Goal: Feedback & Contribution: Contribute content

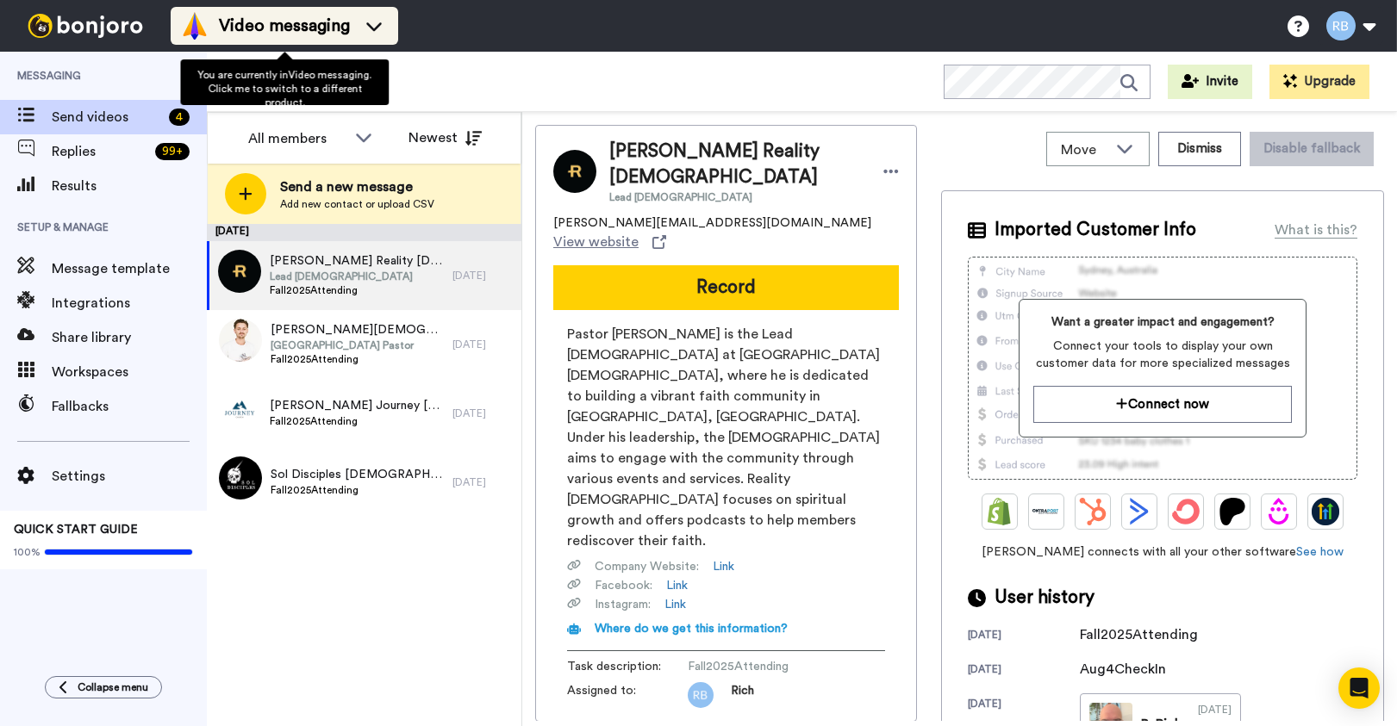
click at [325, 34] on span "Video messaging" at bounding box center [284, 26] width 131 height 24
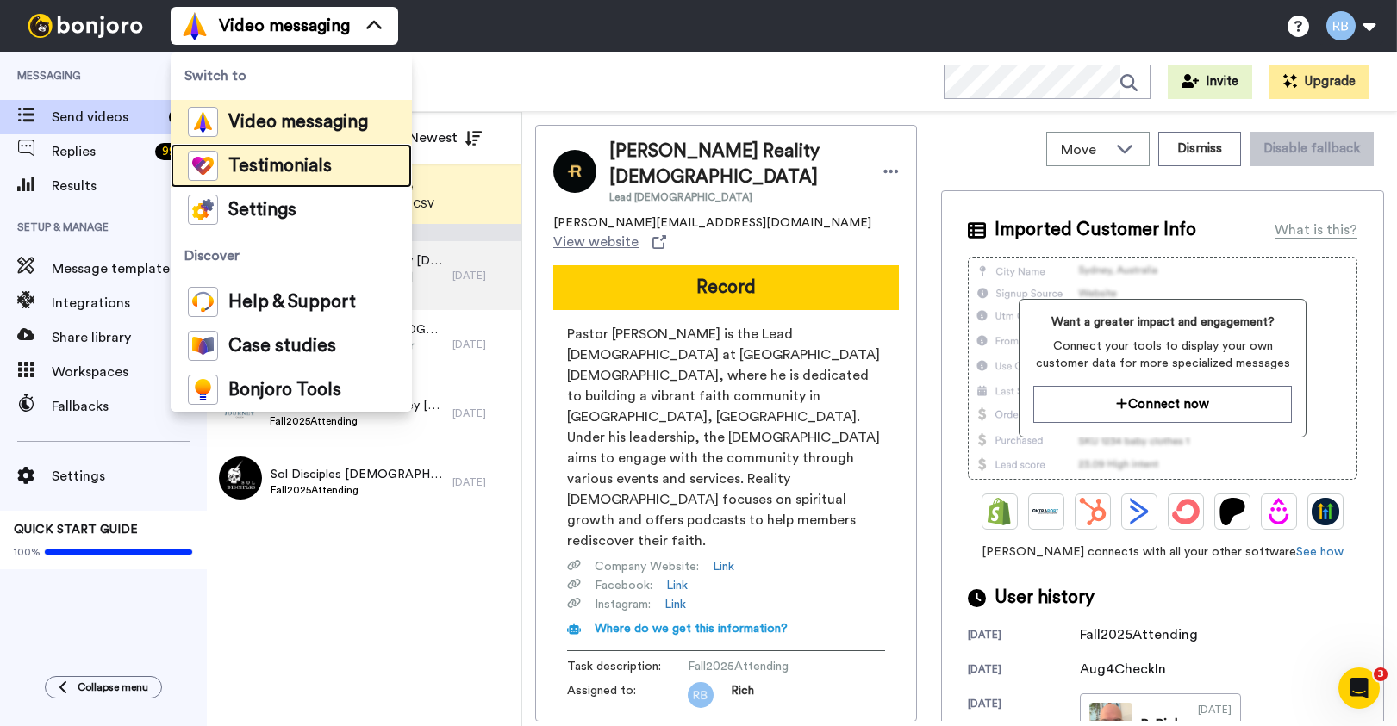
click at [296, 167] on span "Testimonials" at bounding box center [279, 166] width 103 height 17
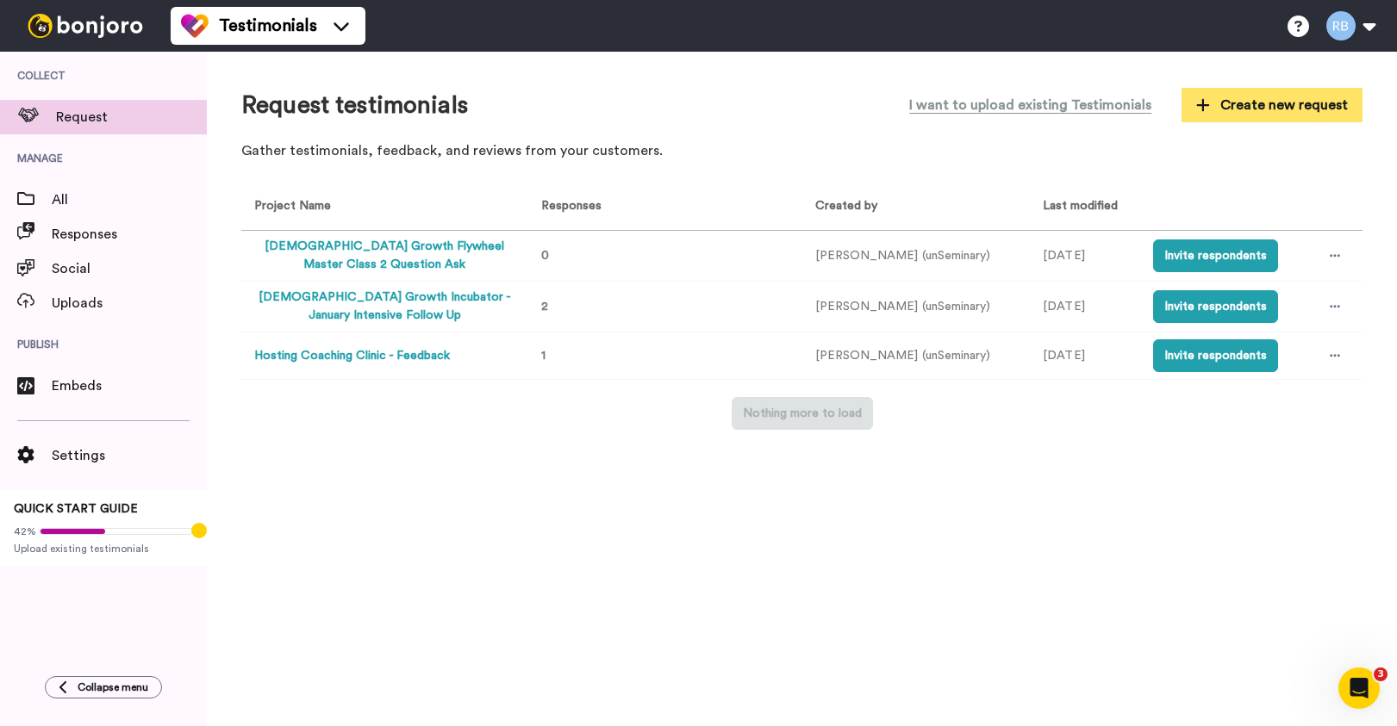
click at [1242, 106] on span "Create new request" at bounding box center [1272, 105] width 152 height 21
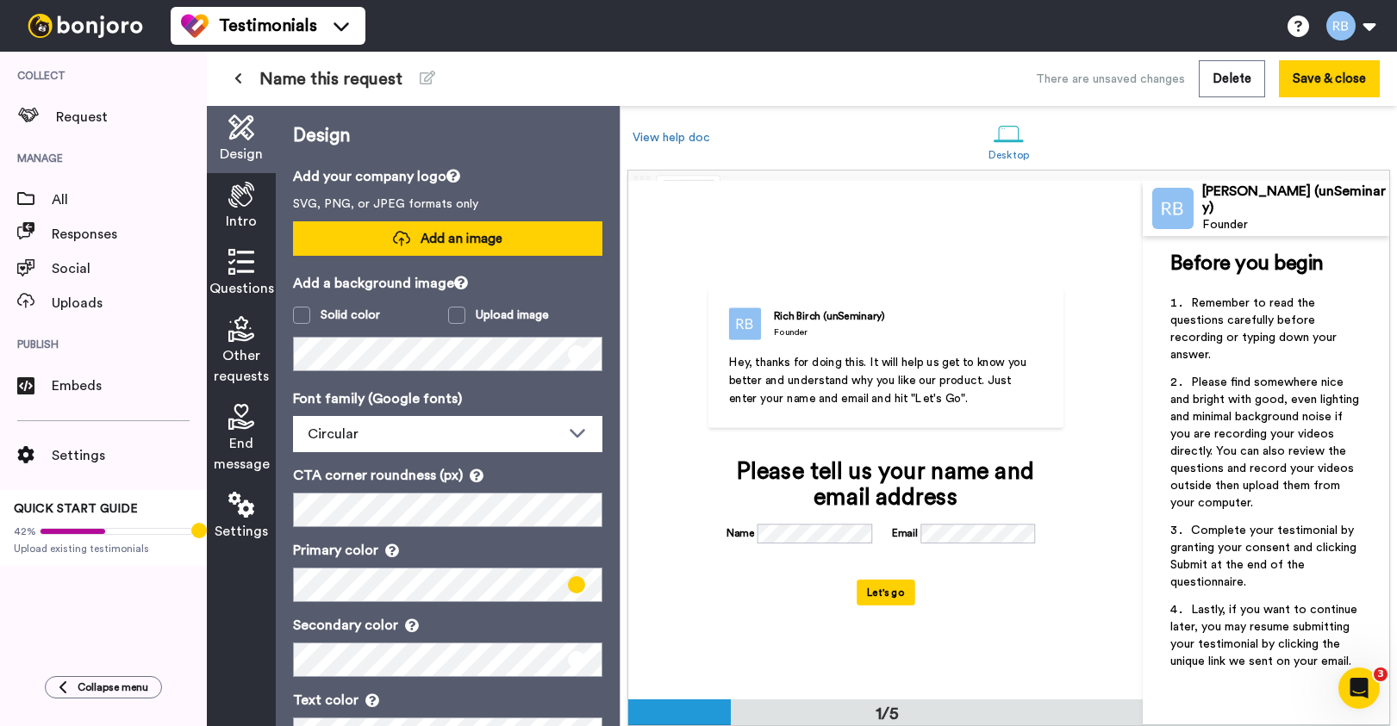
click at [501, 237] on span "Add an image" at bounding box center [461, 239] width 82 height 18
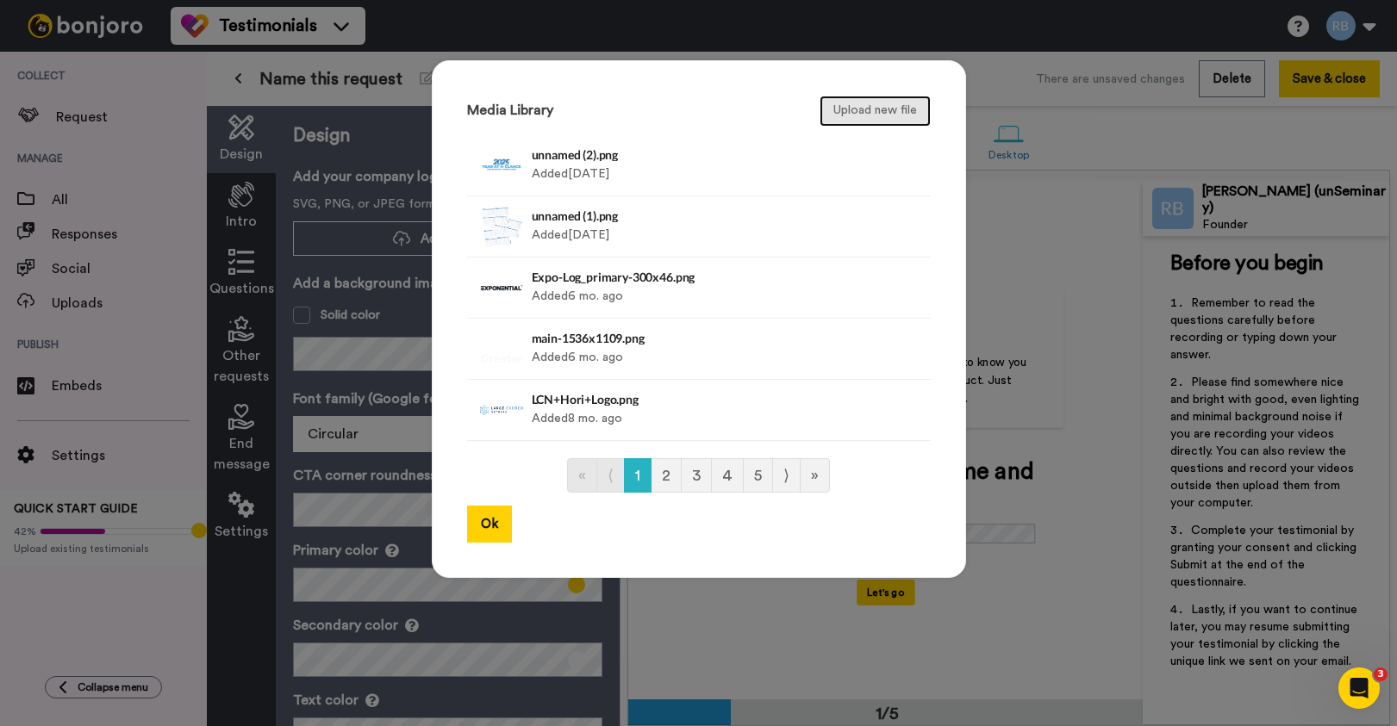
click at [855, 113] on button "Upload new file" at bounding box center [874, 111] width 111 height 31
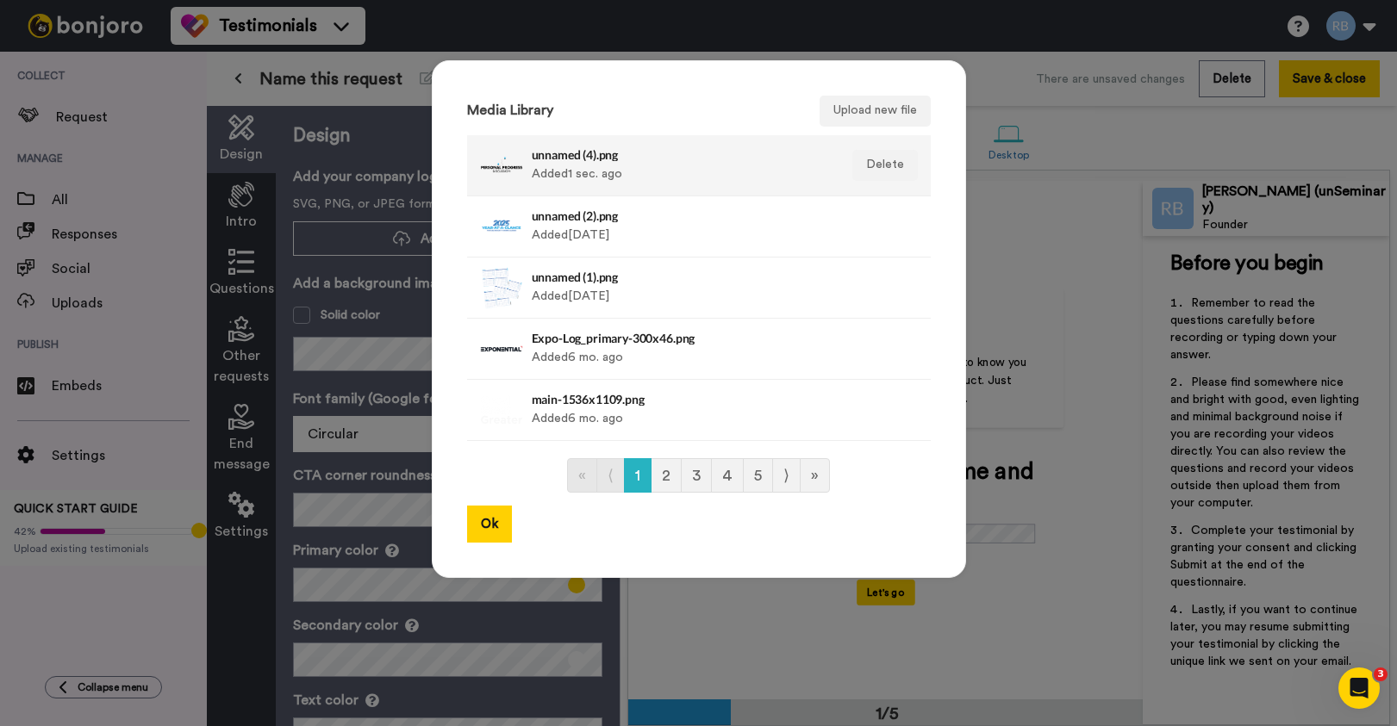
click at [674, 169] on div "unnamed (4).png Added 1 sec. ago" at bounding box center [680, 165] width 297 height 43
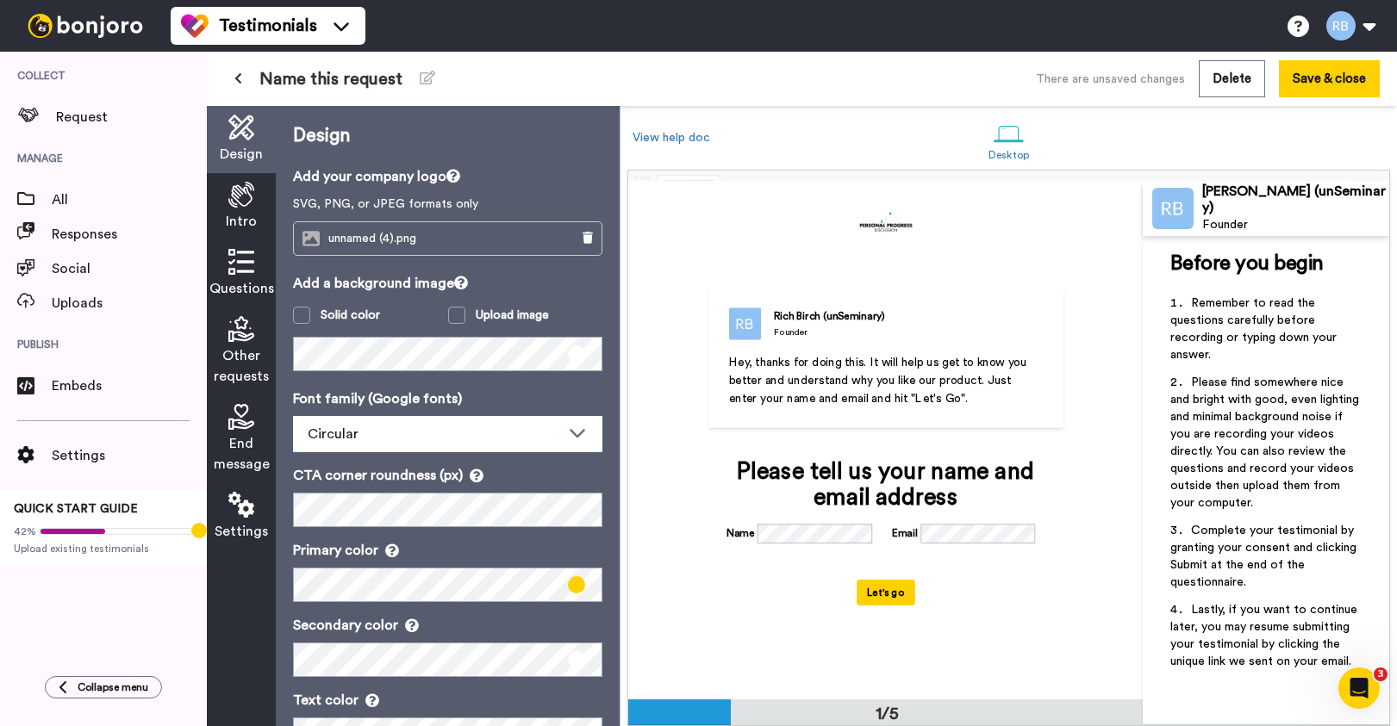
scroll to position [60, 0]
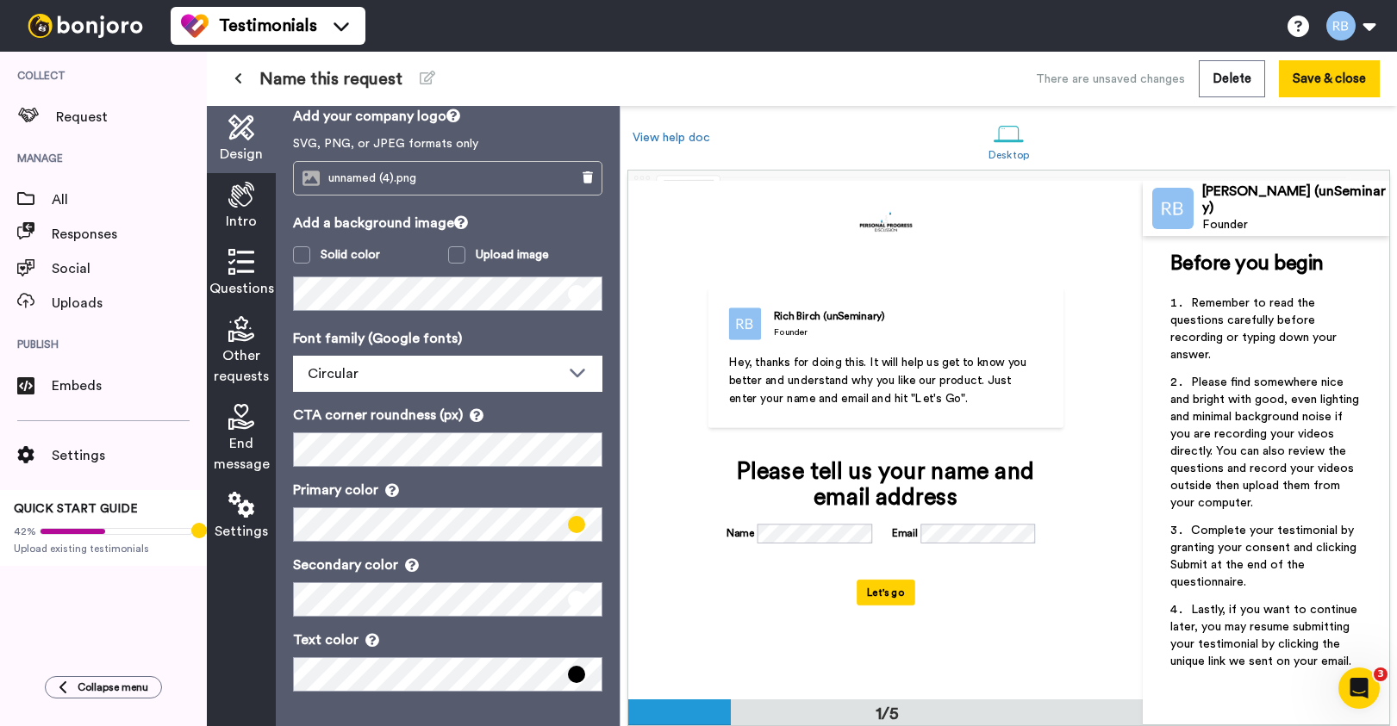
click at [233, 201] on icon at bounding box center [241, 195] width 26 height 26
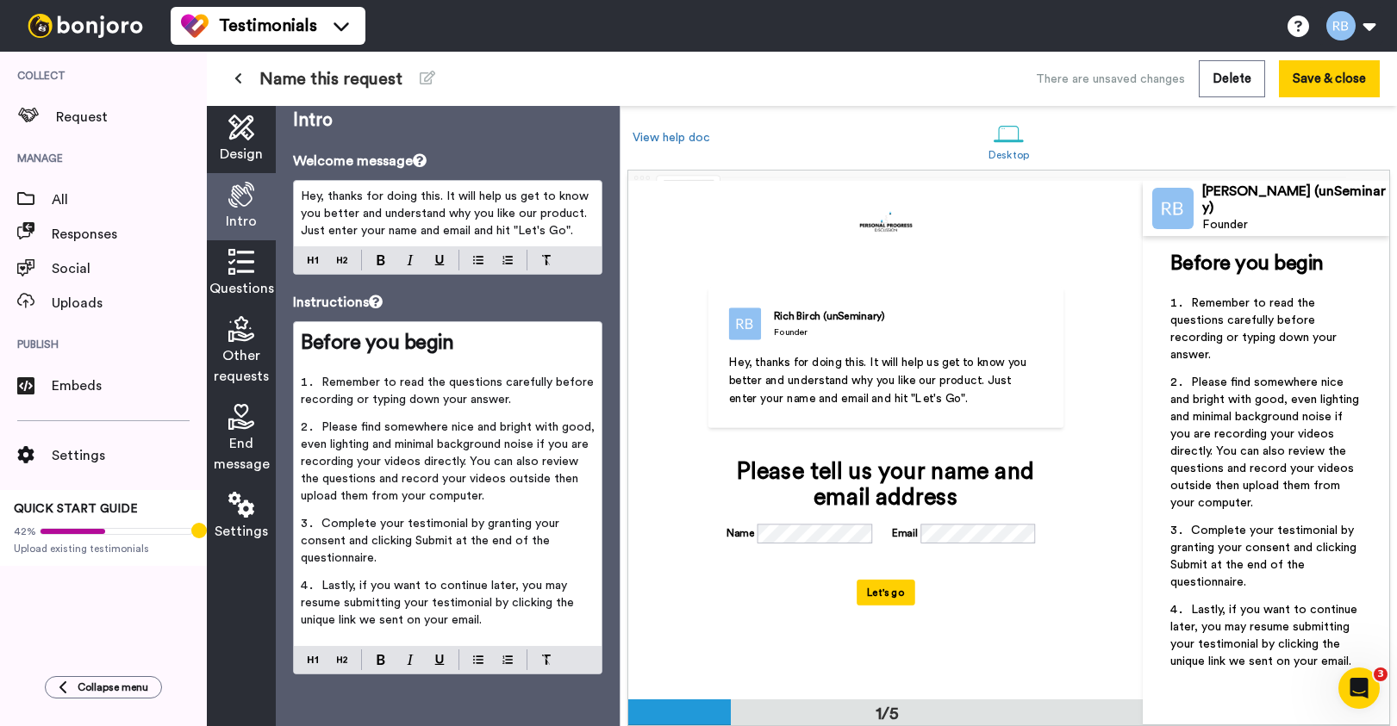
scroll to position [0, 0]
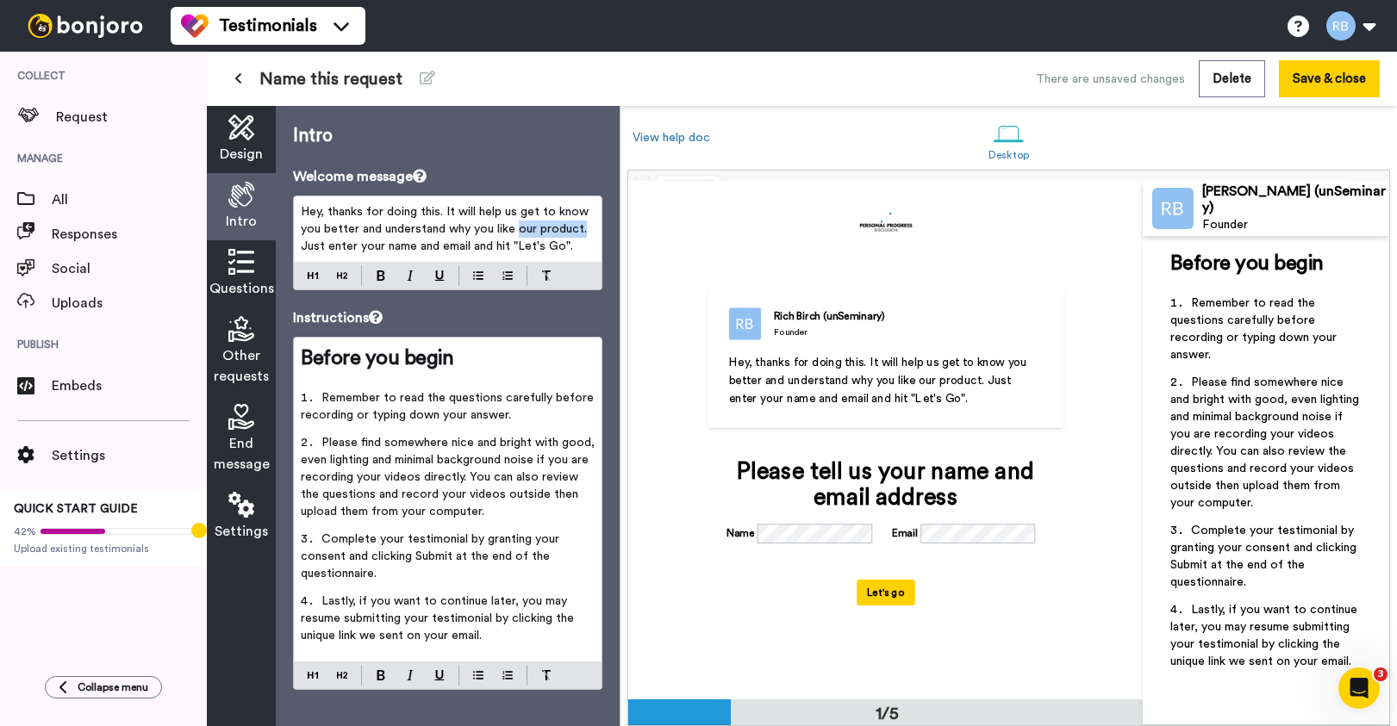
drag, startPoint x: 586, startPoint y: 233, endPoint x: 520, endPoint y: 232, distance: 66.4
click at [520, 234] on span "Hey, thanks for doing this. It will help us get to know you better and understa…" at bounding box center [446, 229] width 291 height 47
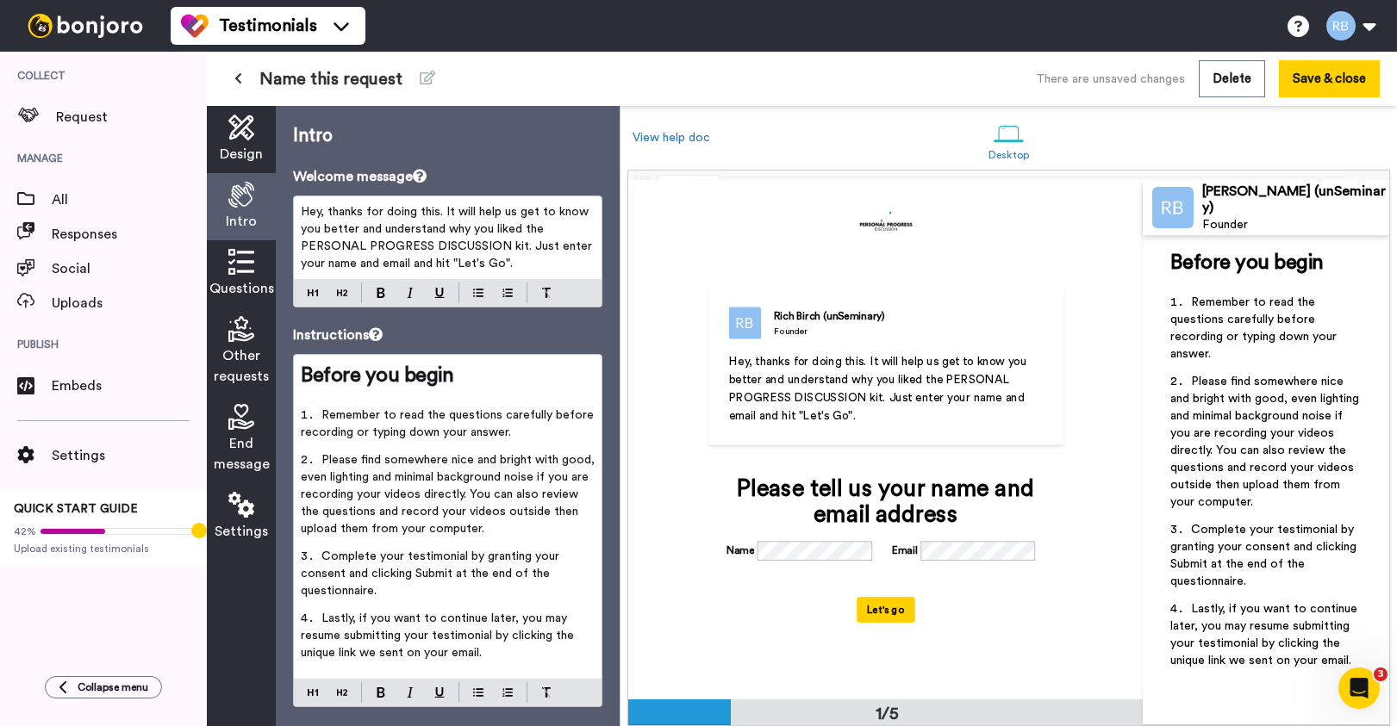
scroll to position [33, 0]
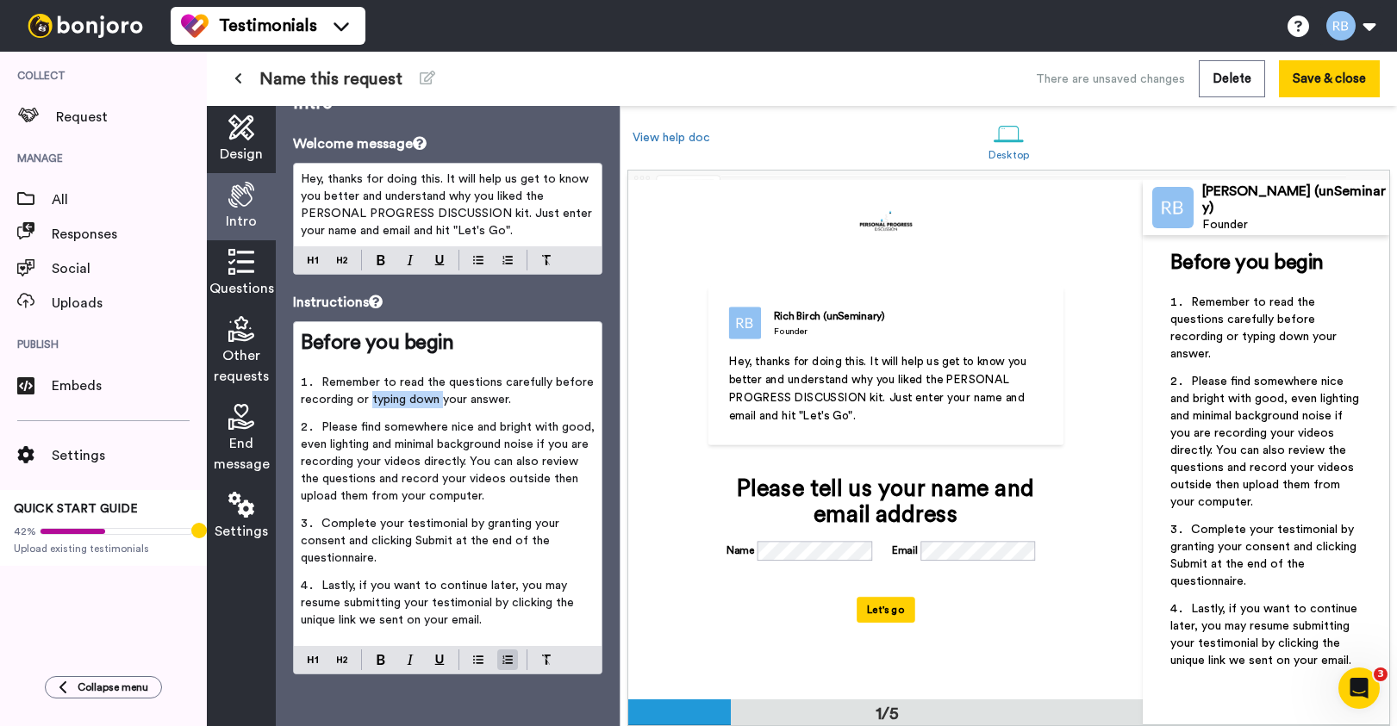
drag, startPoint x: 370, startPoint y: 402, endPoint x: 440, endPoint y: 403, distance: 70.7
click at [440, 403] on li "Remember to read the questions carefully before recording or typing down your a…" at bounding box center [448, 396] width 294 height 45
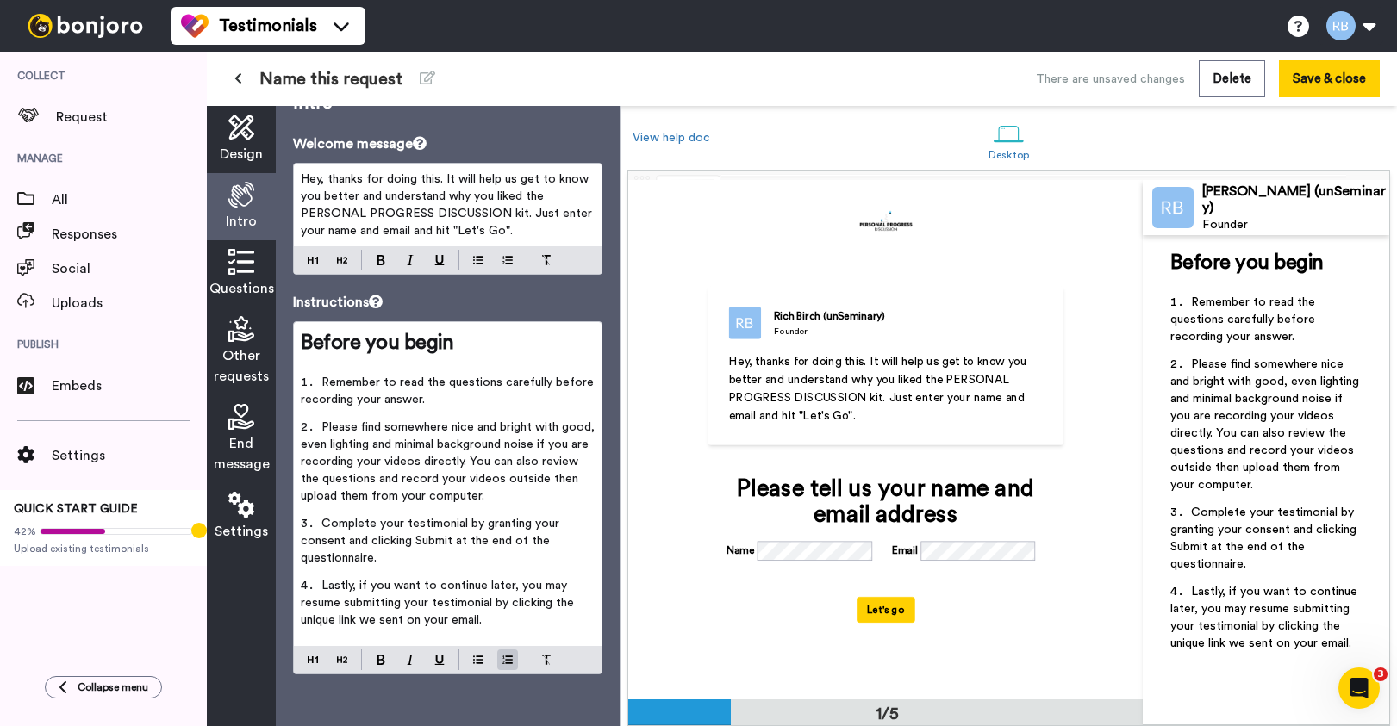
click at [237, 273] on icon at bounding box center [241, 262] width 26 height 26
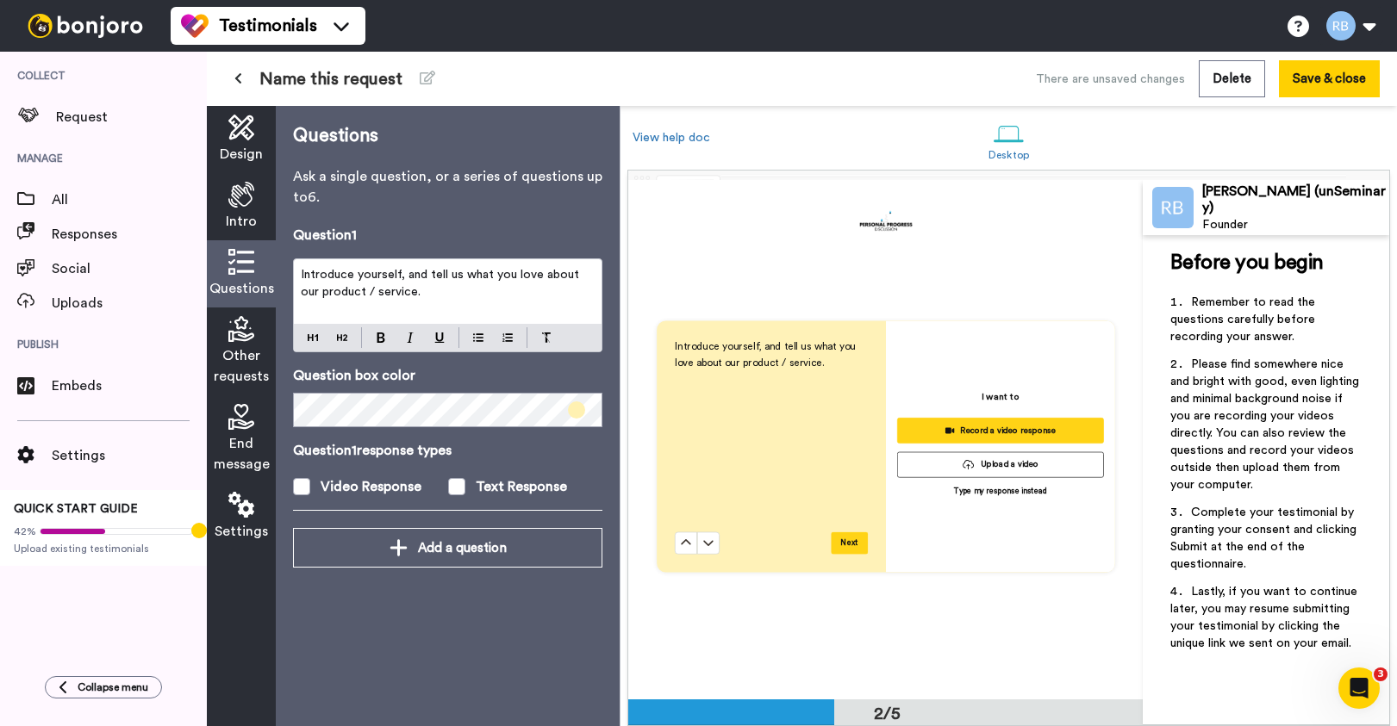
scroll to position [519, 0]
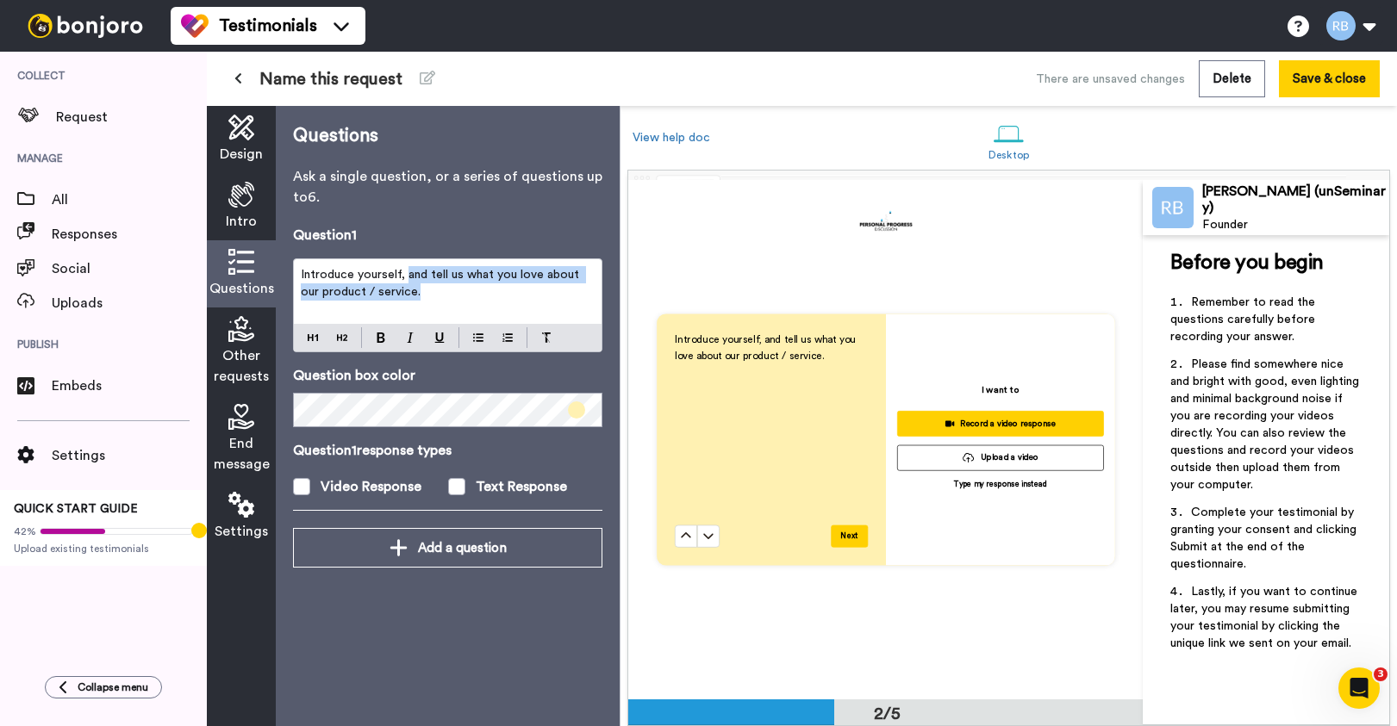
drag, startPoint x: 440, startPoint y: 296, endPoint x: 404, endPoint y: 283, distance: 38.4
click at [404, 283] on p "Introduce yourself, and tell us what you love about our product / service." at bounding box center [448, 283] width 294 height 34
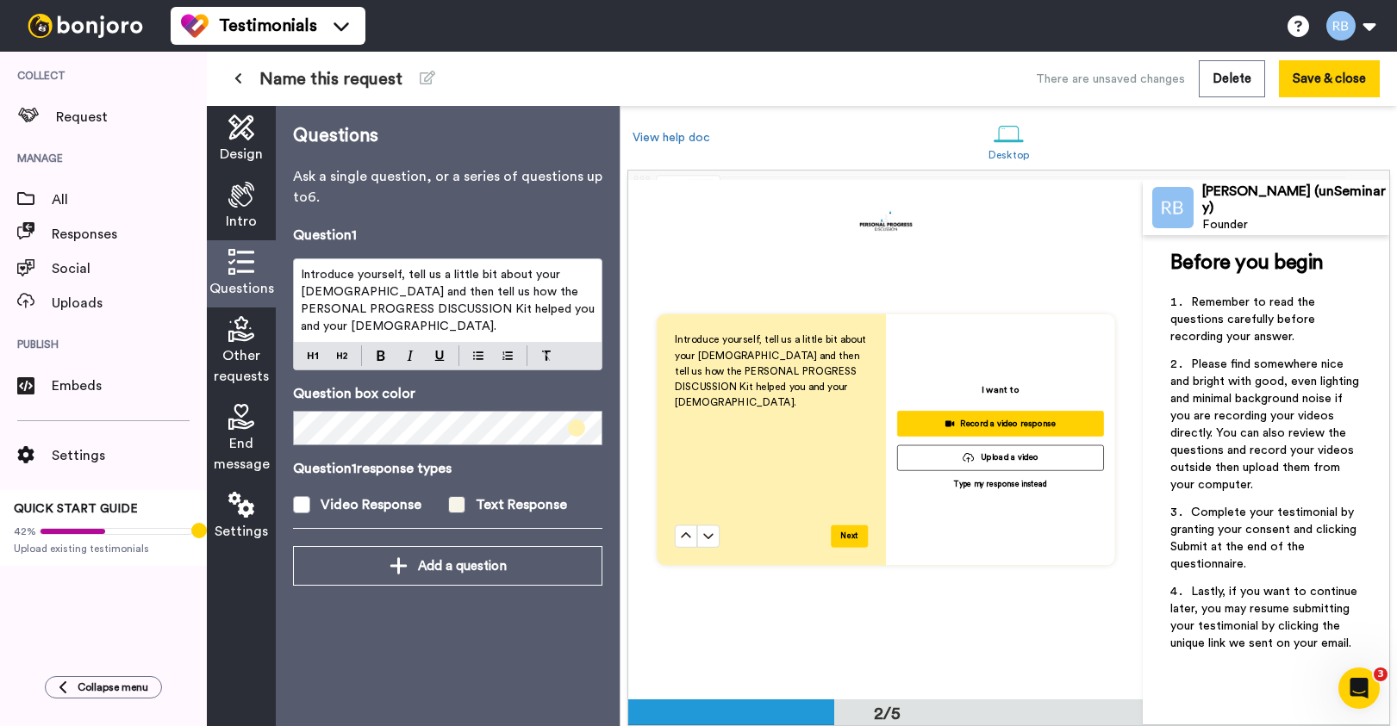
click at [452, 496] on span at bounding box center [456, 504] width 17 height 17
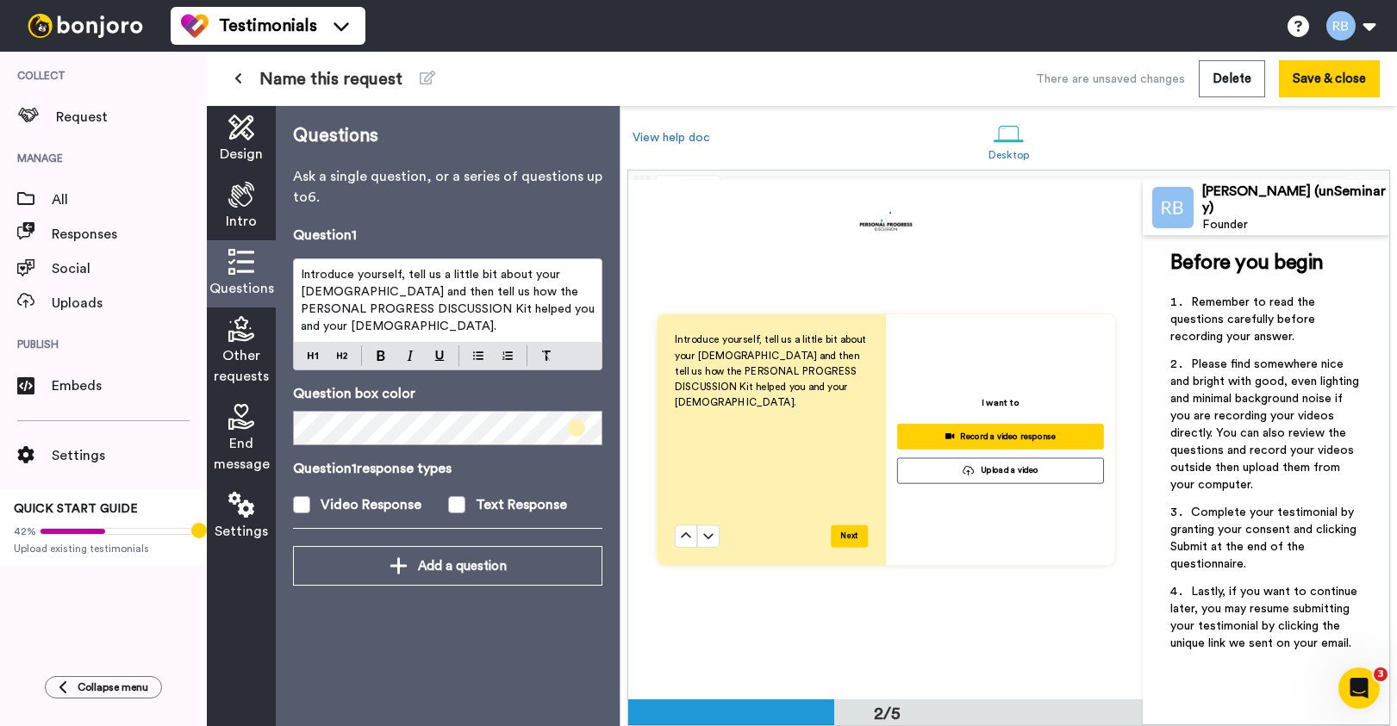
click at [248, 345] on div "Other requests" at bounding box center [241, 352] width 69 height 88
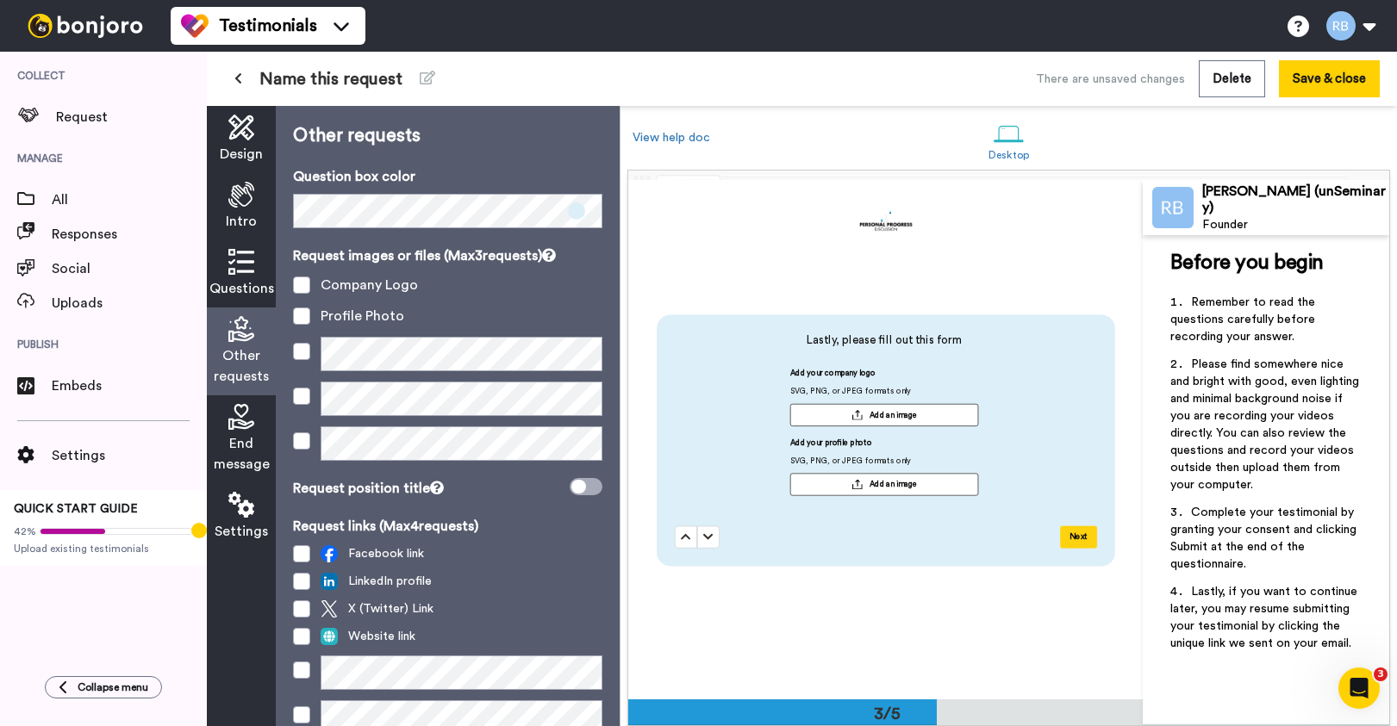
scroll to position [1037, 0]
click at [294, 313] on span at bounding box center [301, 316] width 17 height 17
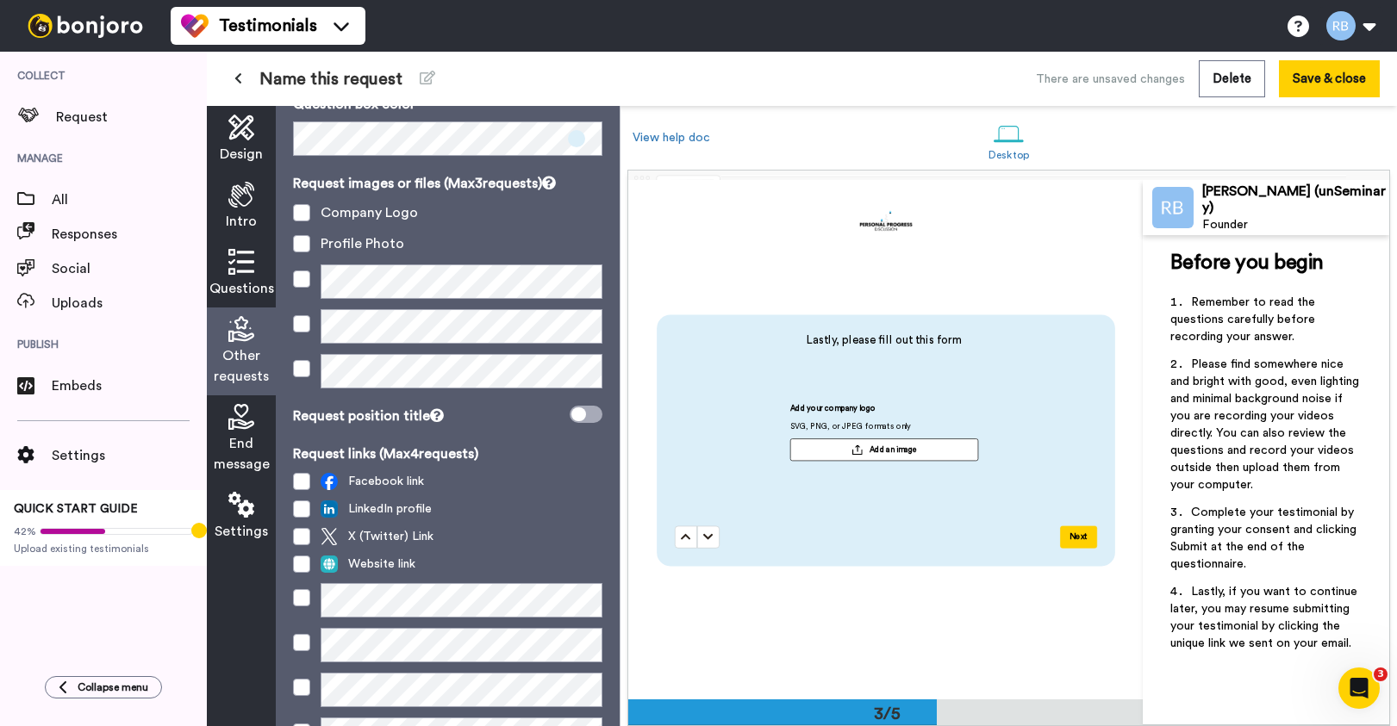
scroll to position [74, 0]
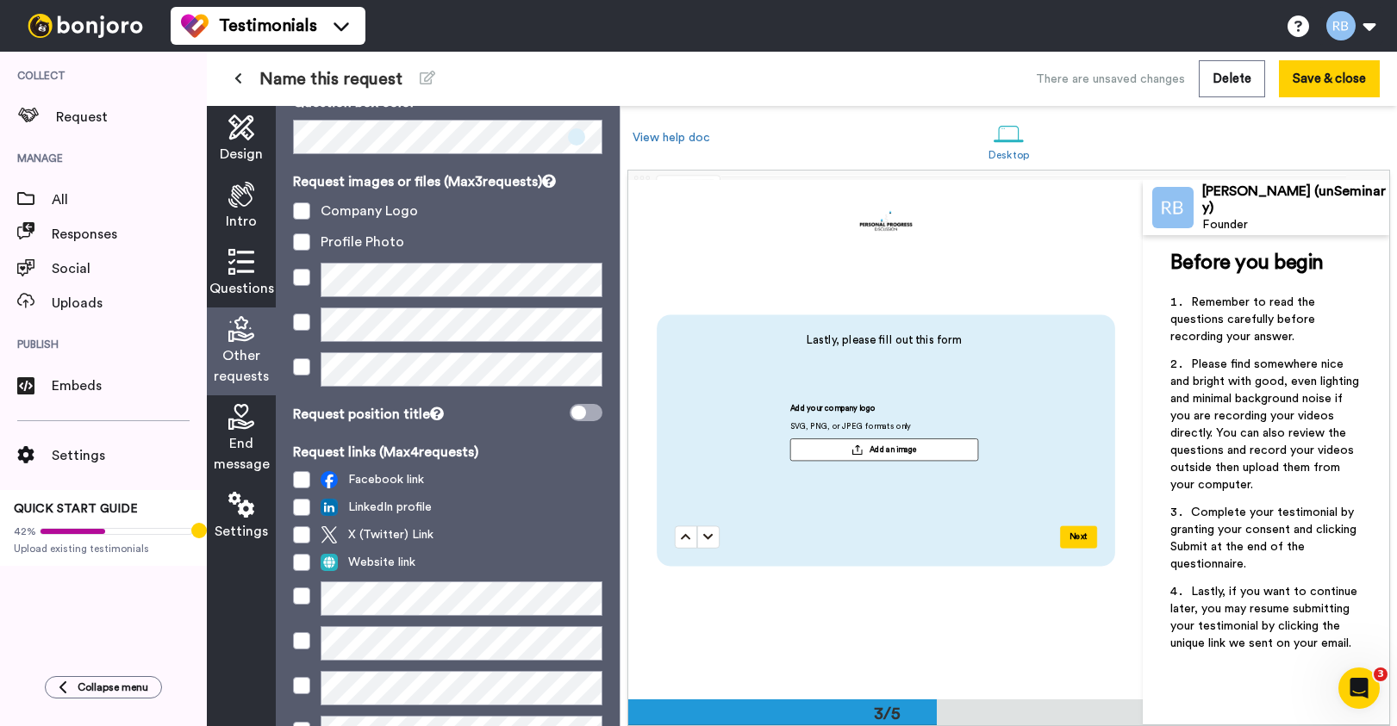
click at [248, 432] on div "End message" at bounding box center [241, 440] width 69 height 88
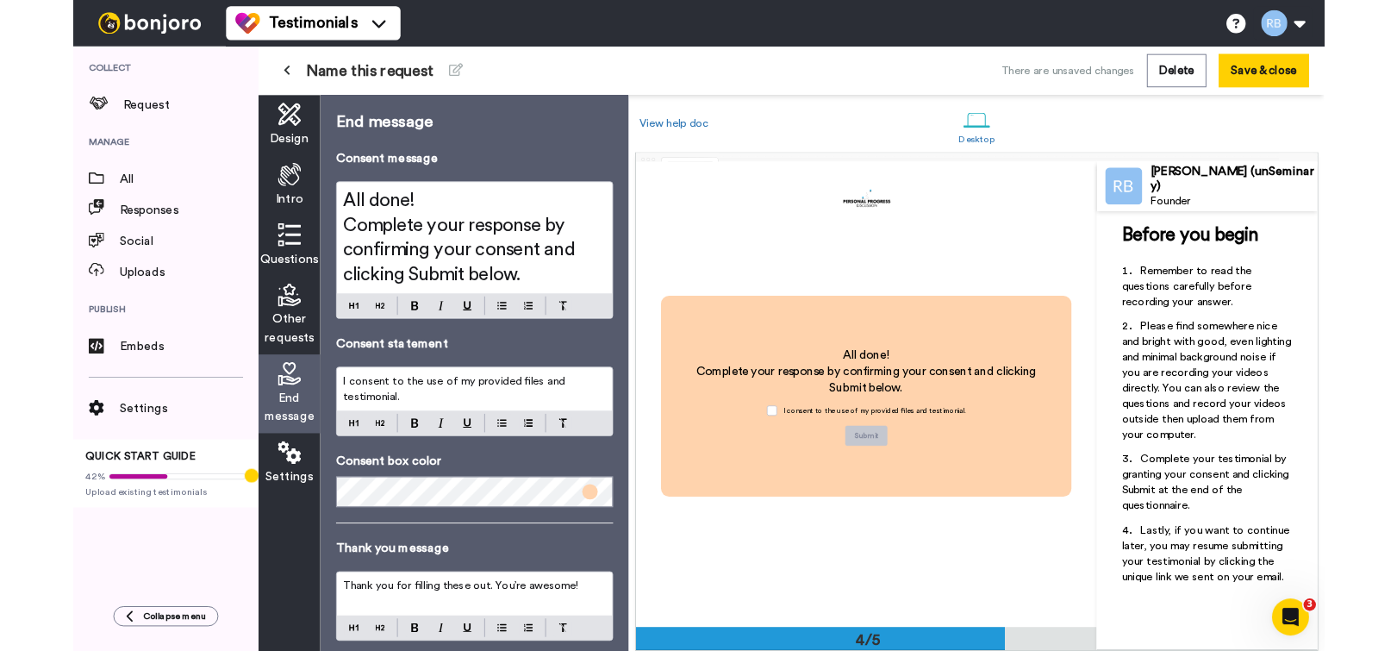
scroll to position [120, 0]
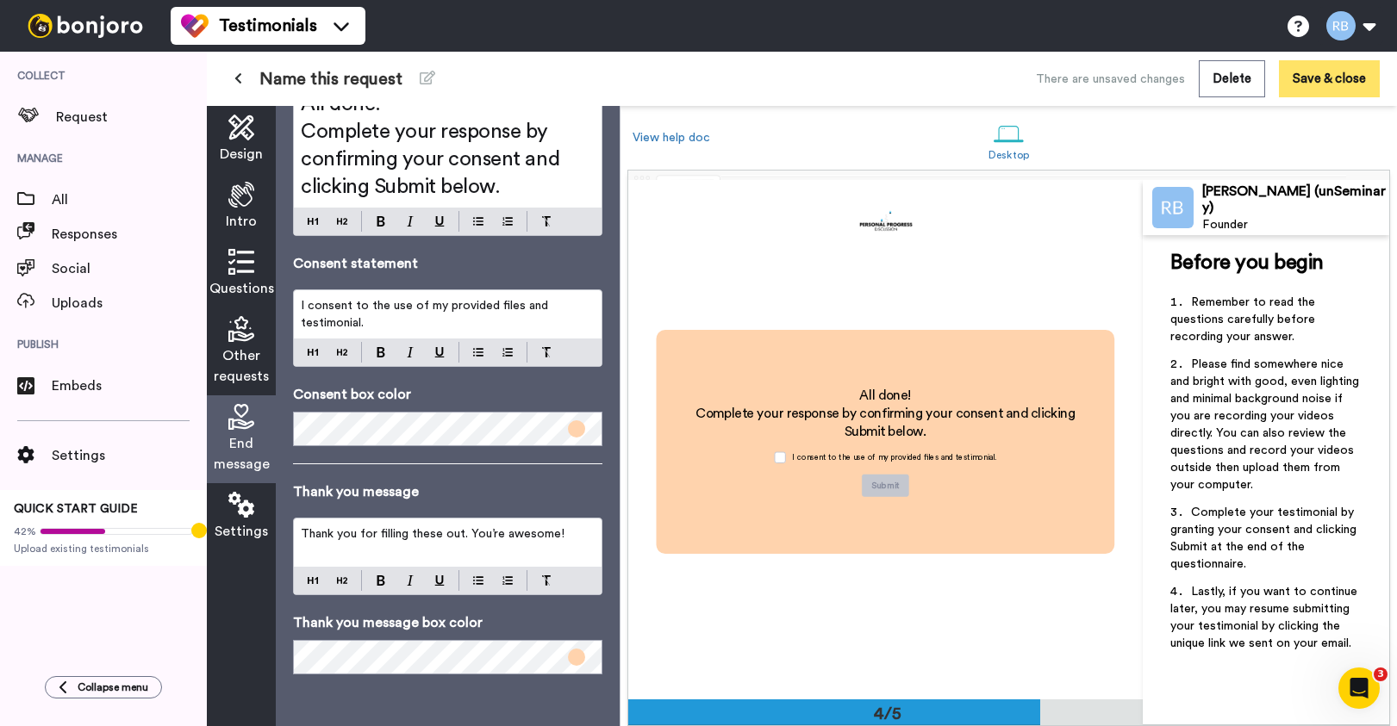
click at [1330, 79] on button "Save & close" at bounding box center [1329, 78] width 101 height 37
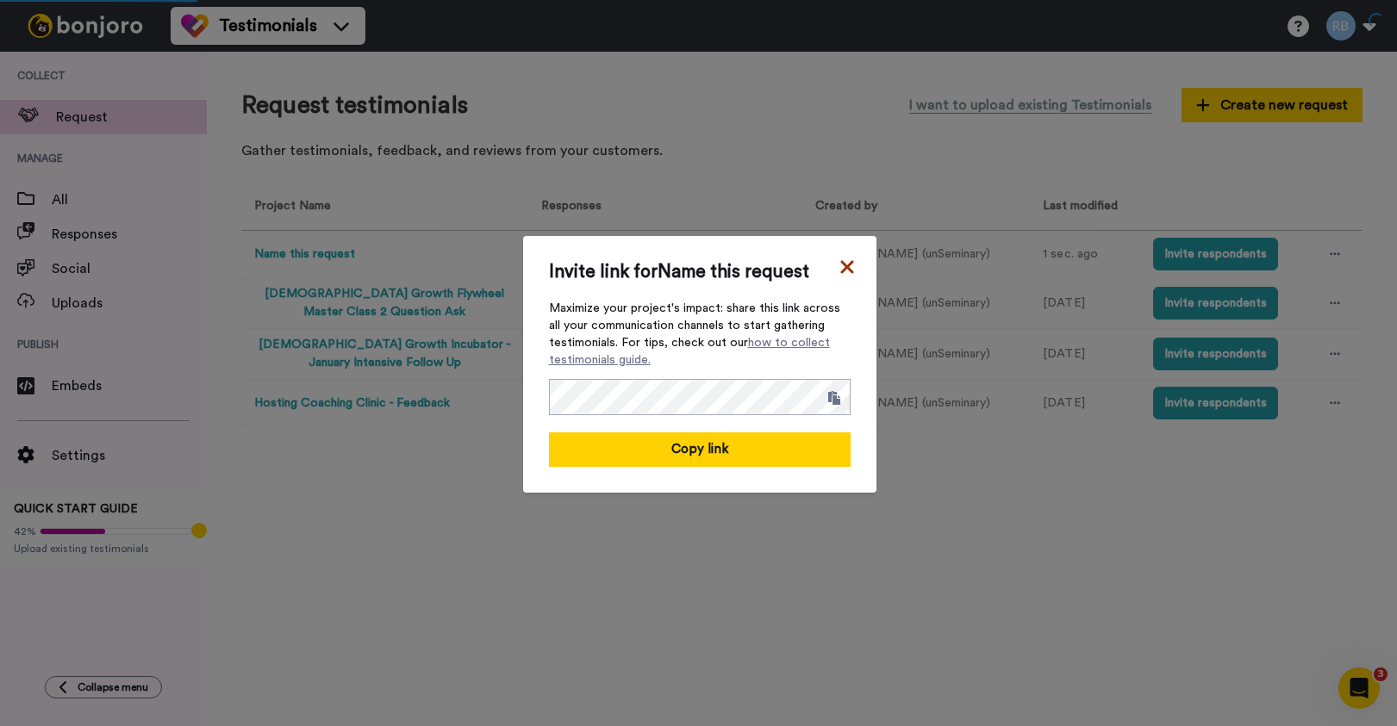
click at [851, 258] on icon at bounding box center [846, 267] width 17 height 21
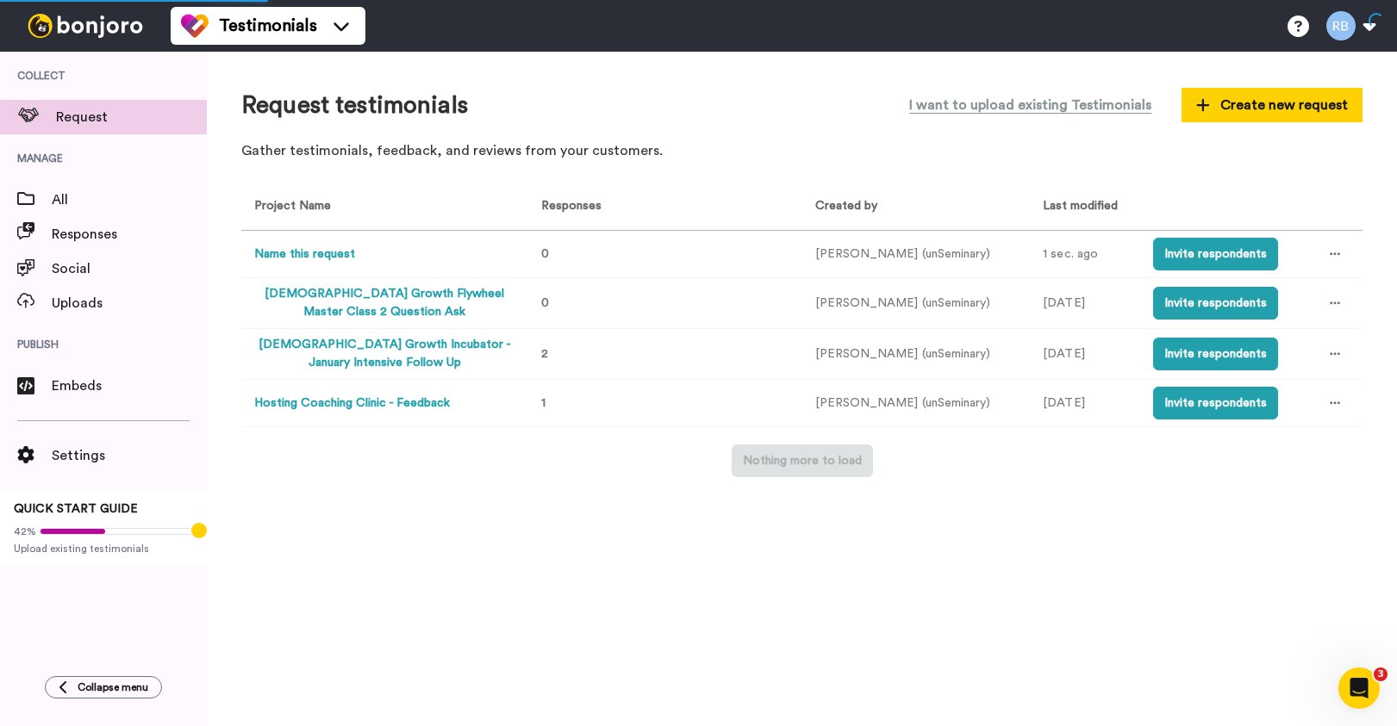
click at [280, 249] on button "Name this request" at bounding box center [304, 255] width 101 height 18
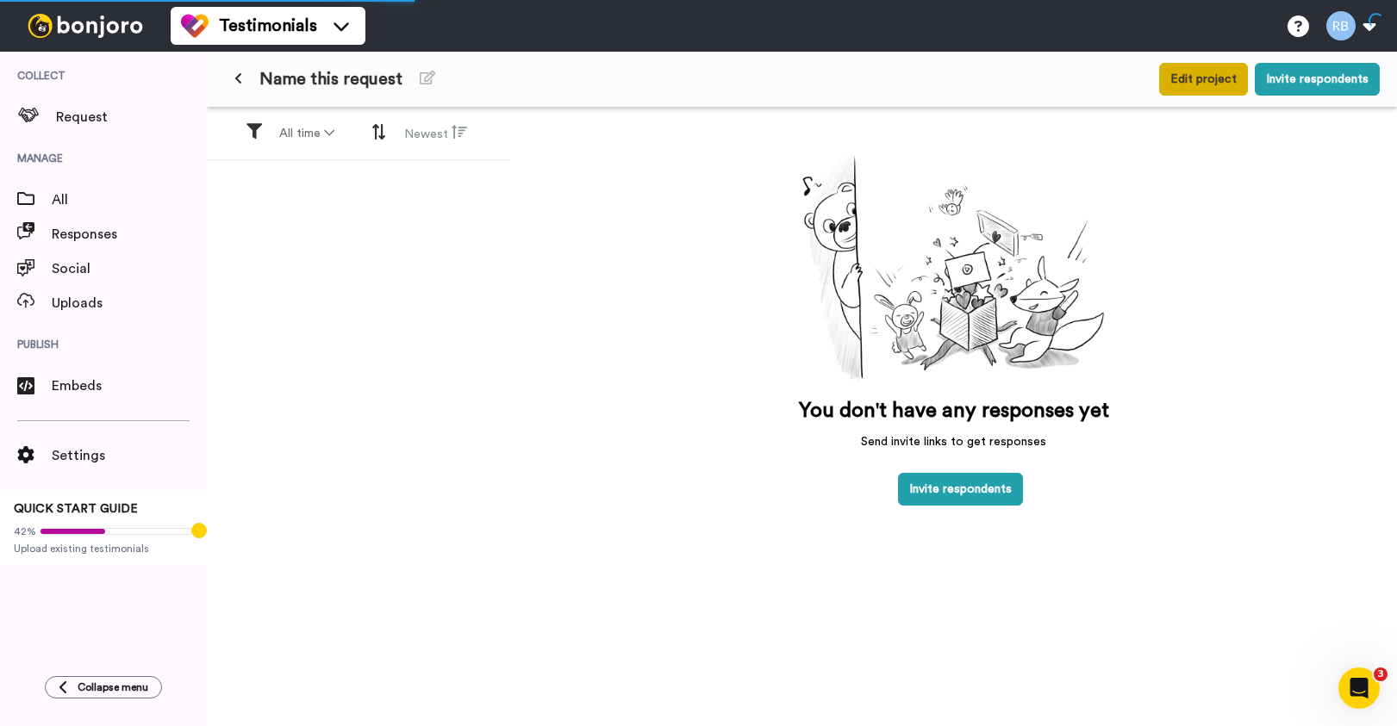
click at [1218, 78] on button "Edit project" at bounding box center [1203, 79] width 89 height 33
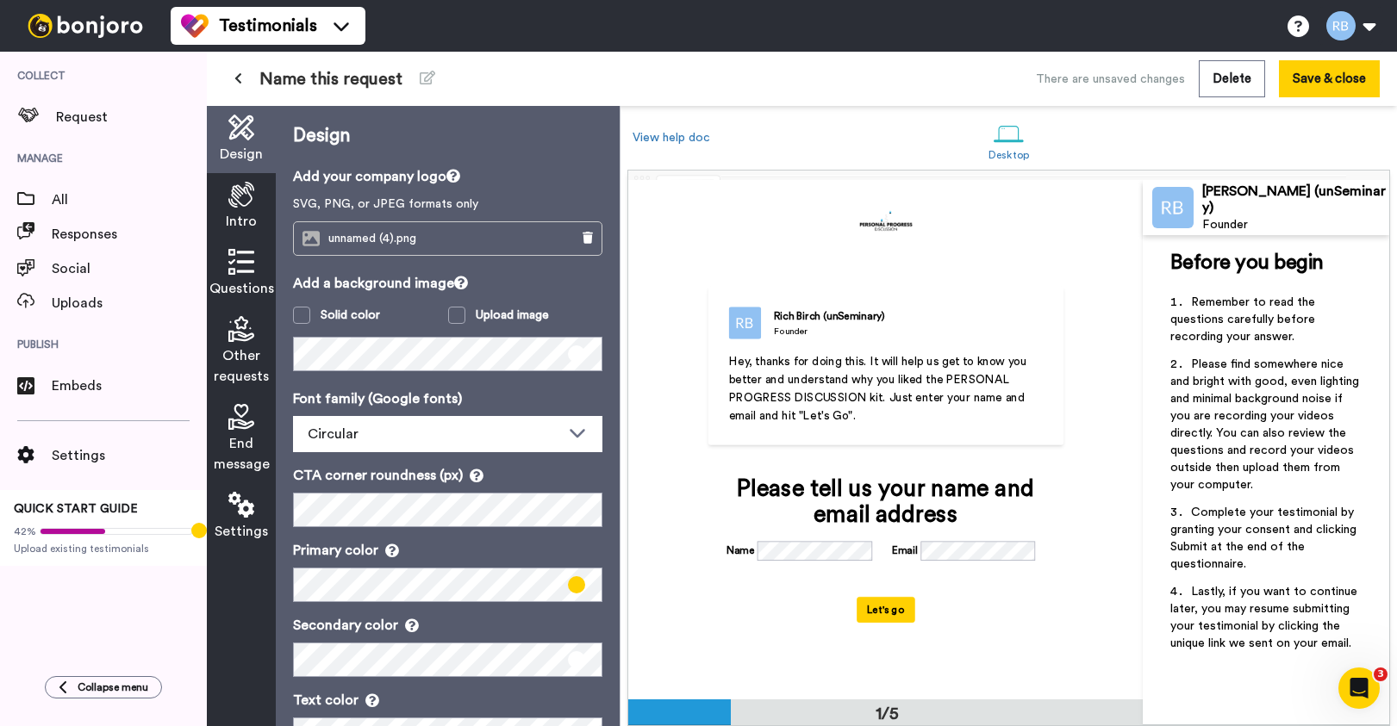
click at [1101, 322] on div "Rich Birch (unSeminary) Founder Hey, thanks for doing this. It will help us get…" at bounding box center [885, 439] width 514 height 519
click at [427, 81] on icon at bounding box center [428, 78] width 16 height 14
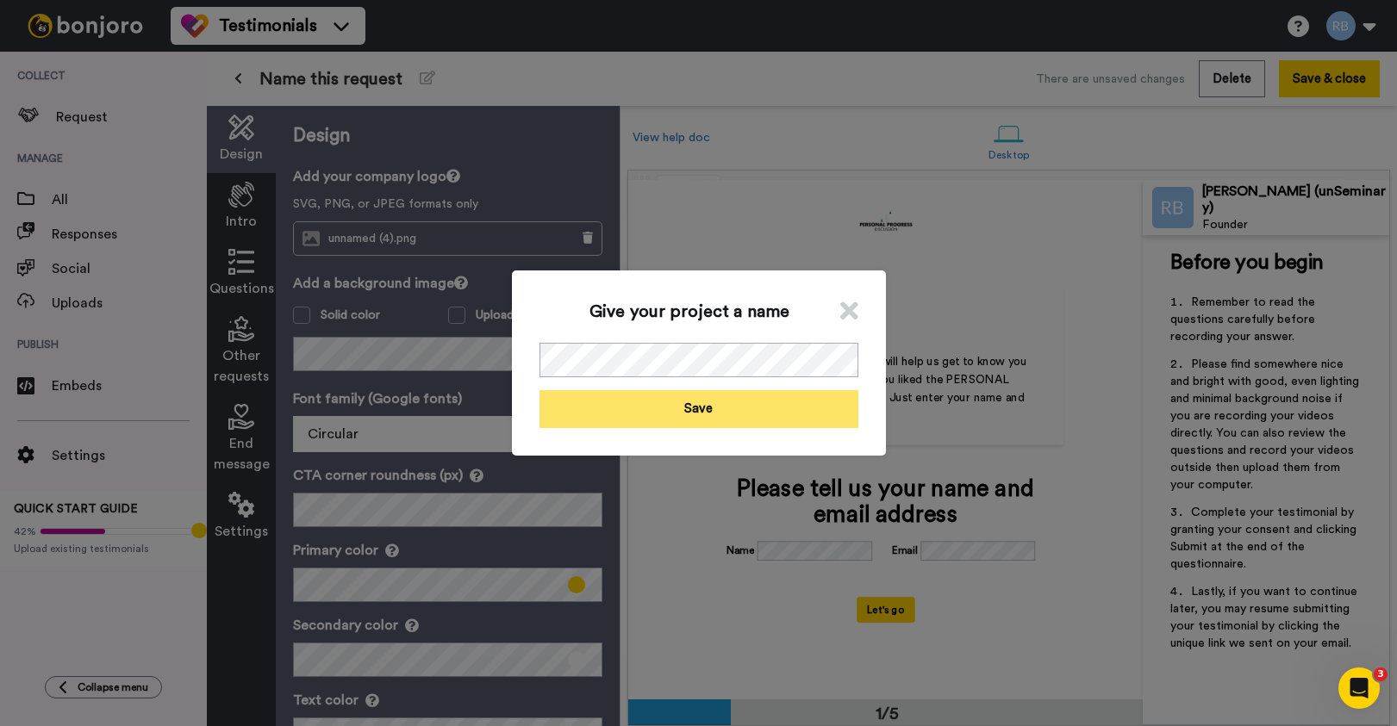
click at [727, 397] on button "Save" at bounding box center [698, 408] width 319 height 37
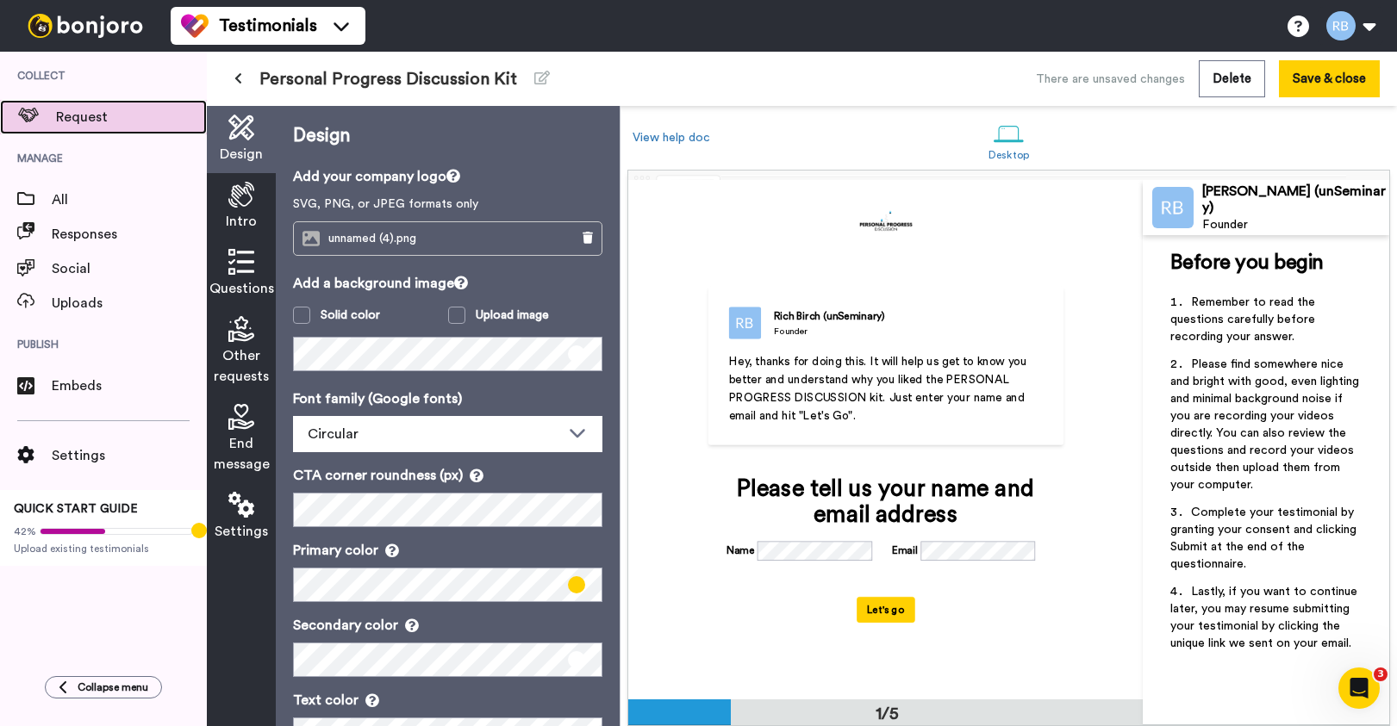
click at [95, 123] on span "Request" at bounding box center [131, 117] width 151 height 21
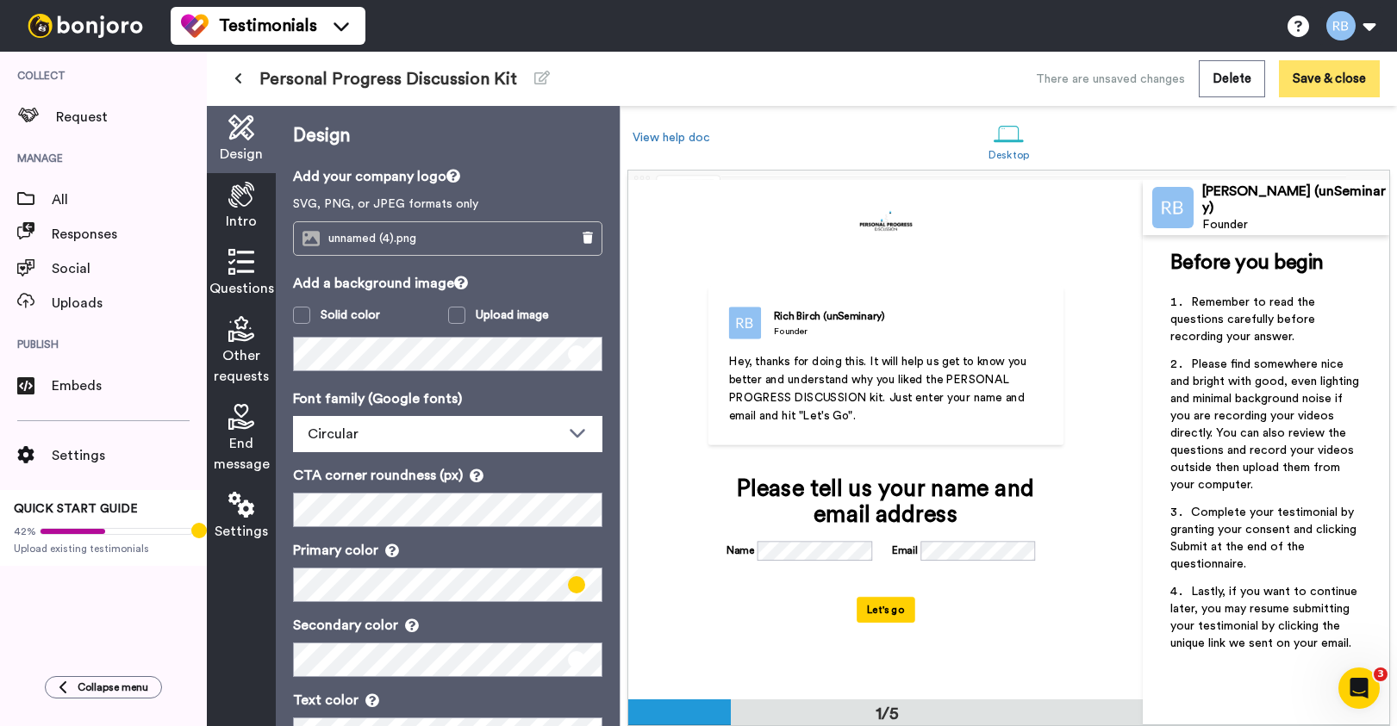
click at [1319, 80] on button "Save & close" at bounding box center [1329, 78] width 101 height 37
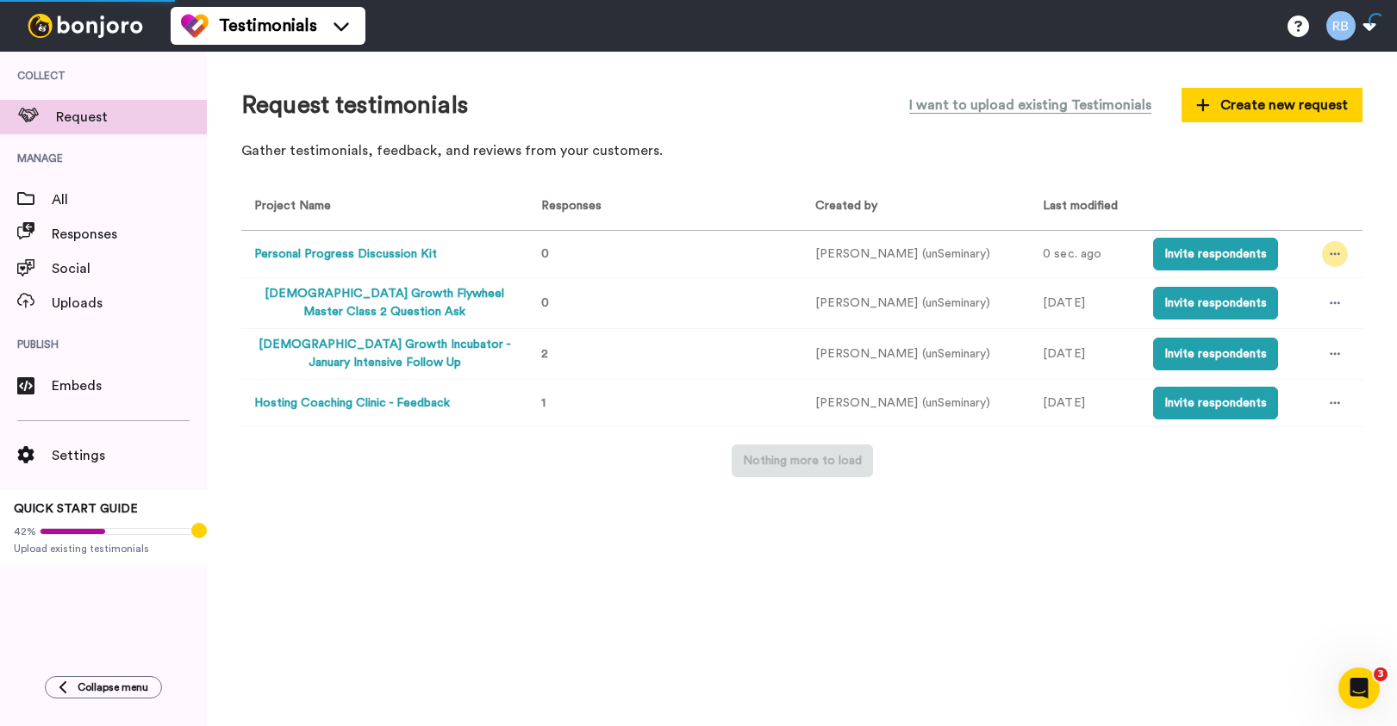
click at [1330, 255] on icon at bounding box center [1335, 254] width 10 height 12
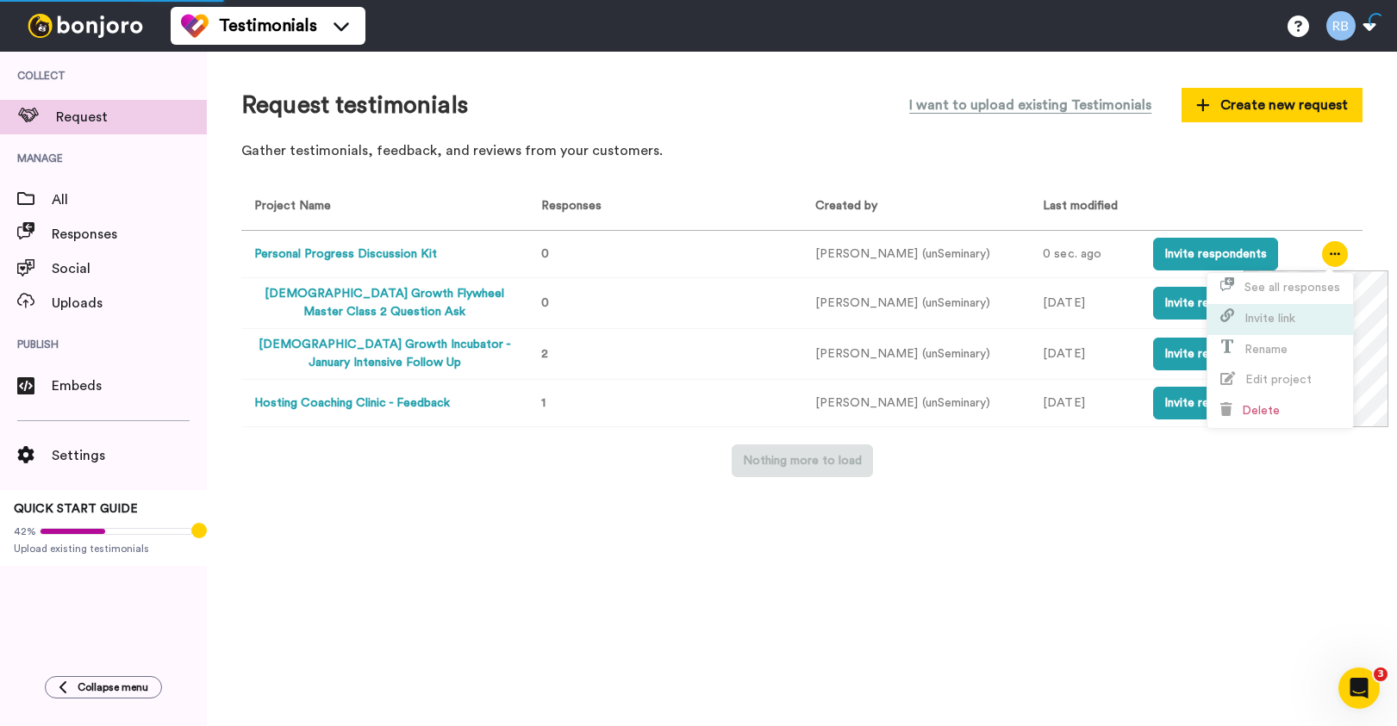
click at [1300, 309] on li "Invite link" at bounding box center [1280, 319] width 146 height 31
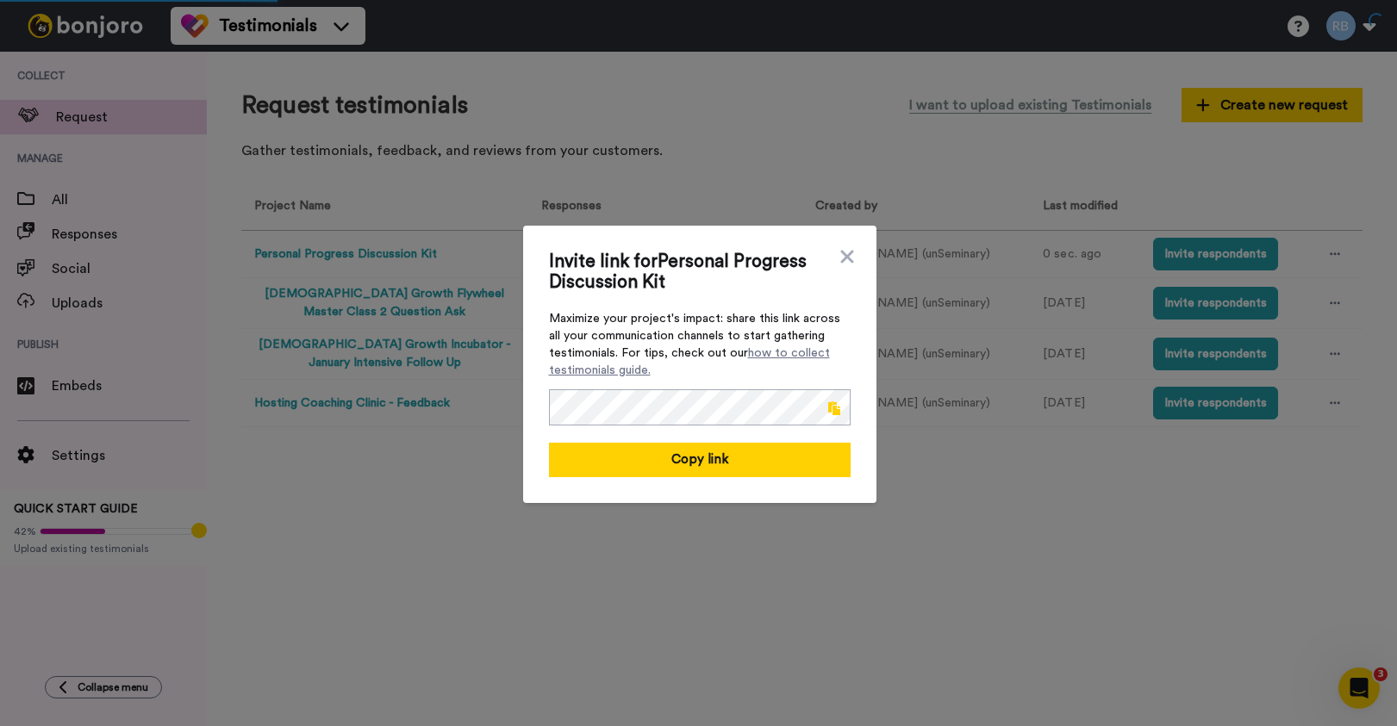
click at [832, 408] on span at bounding box center [834, 409] width 12 height 14
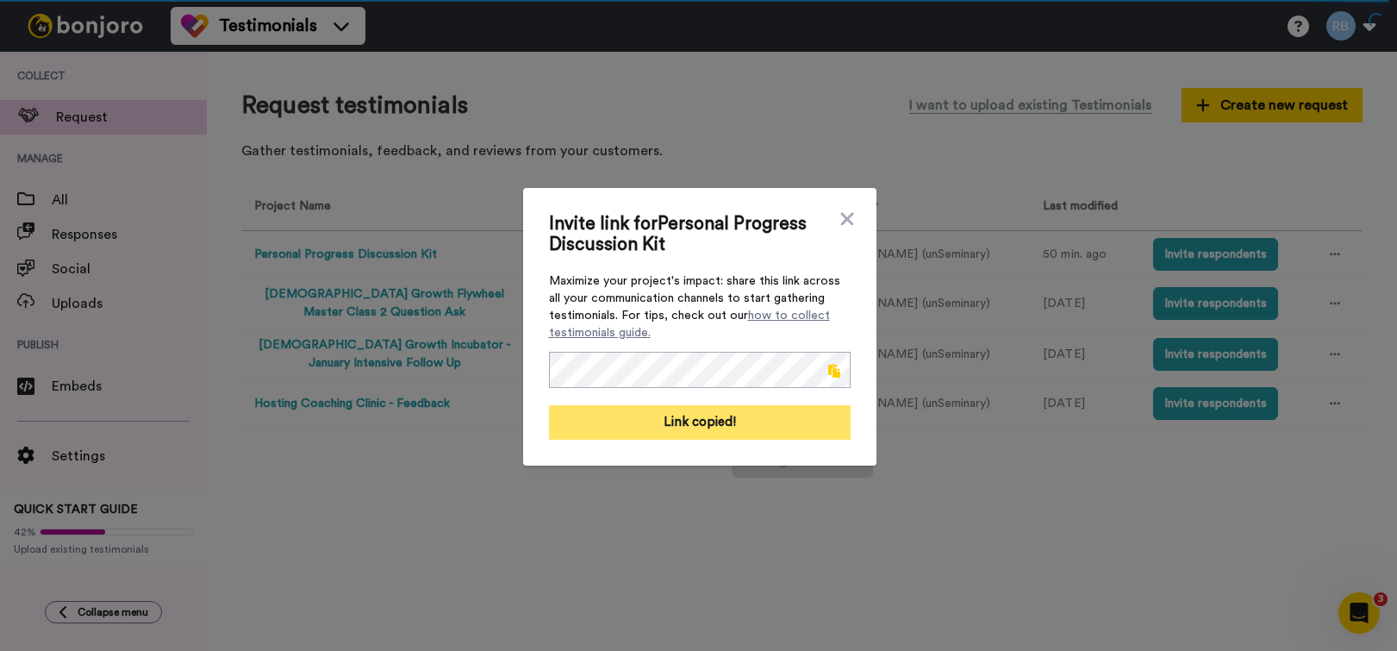
click at [750, 425] on button "Link copied!" at bounding box center [700, 422] width 302 height 34
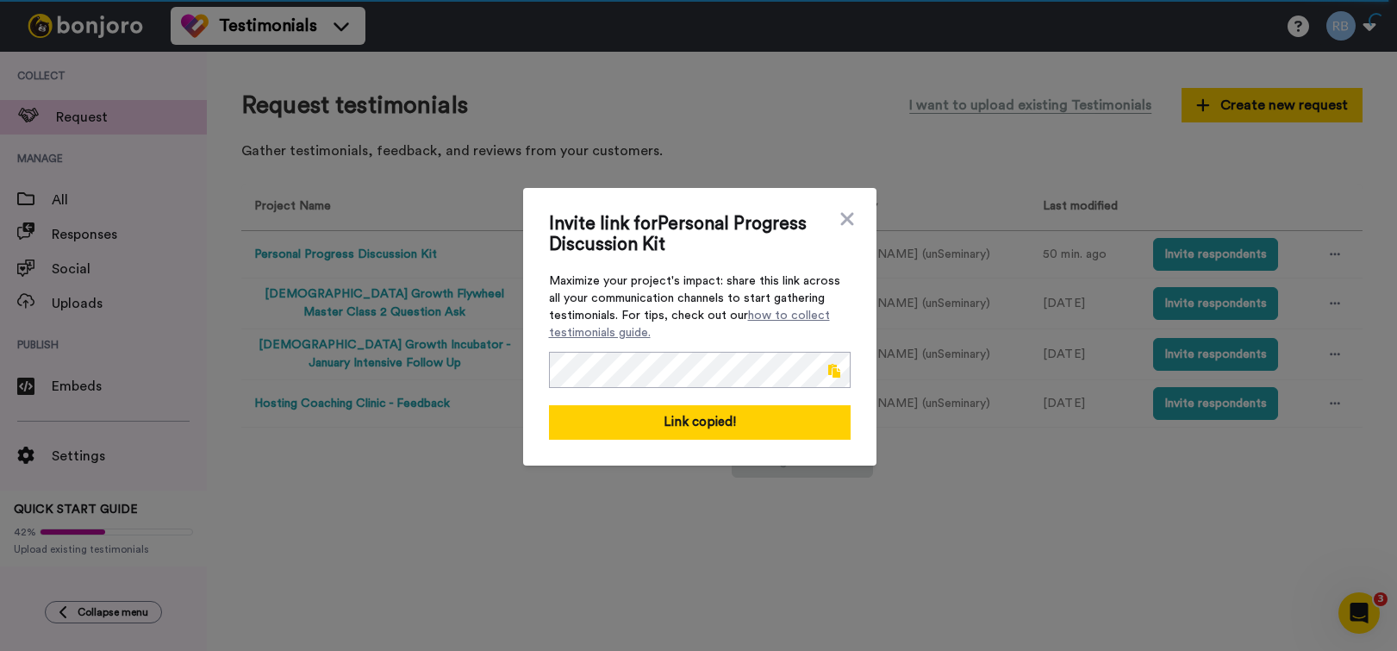
click at [642, 240] on span "Invite link for Personal Progress Discussion Kit" at bounding box center [691, 234] width 284 height 41
click at [847, 216] on icon at bounding box center [846, 218] width 13 height 13
